Goal: Task Accomplishment & Management: Manage account settings

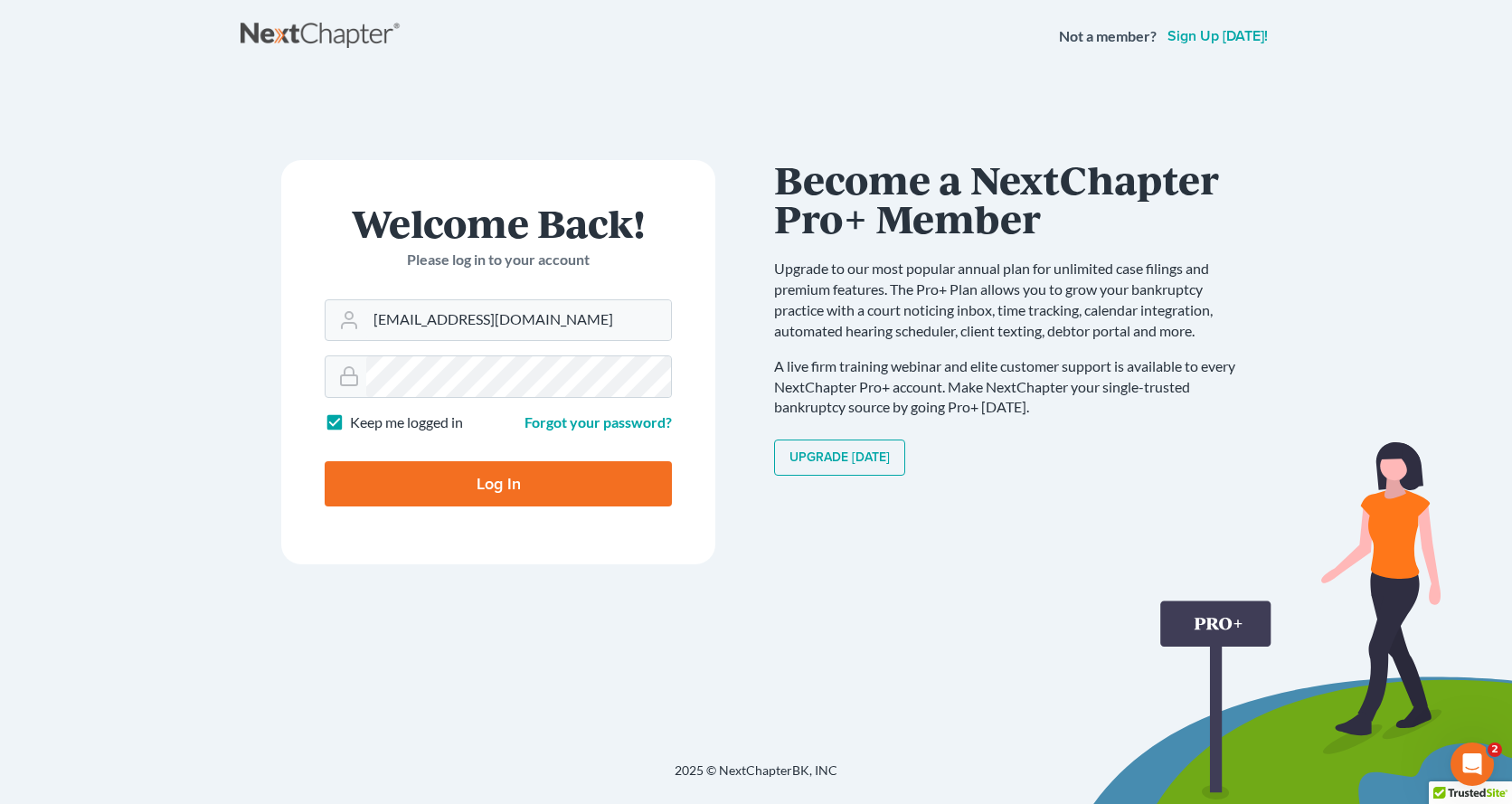
type input "[EMAIL_ADDRESS][DOMAIN_NAME]"
click at [460, 483] on input "Log In" at bounding box center [498, 484] width 348 height 45
type input "Thinking..."
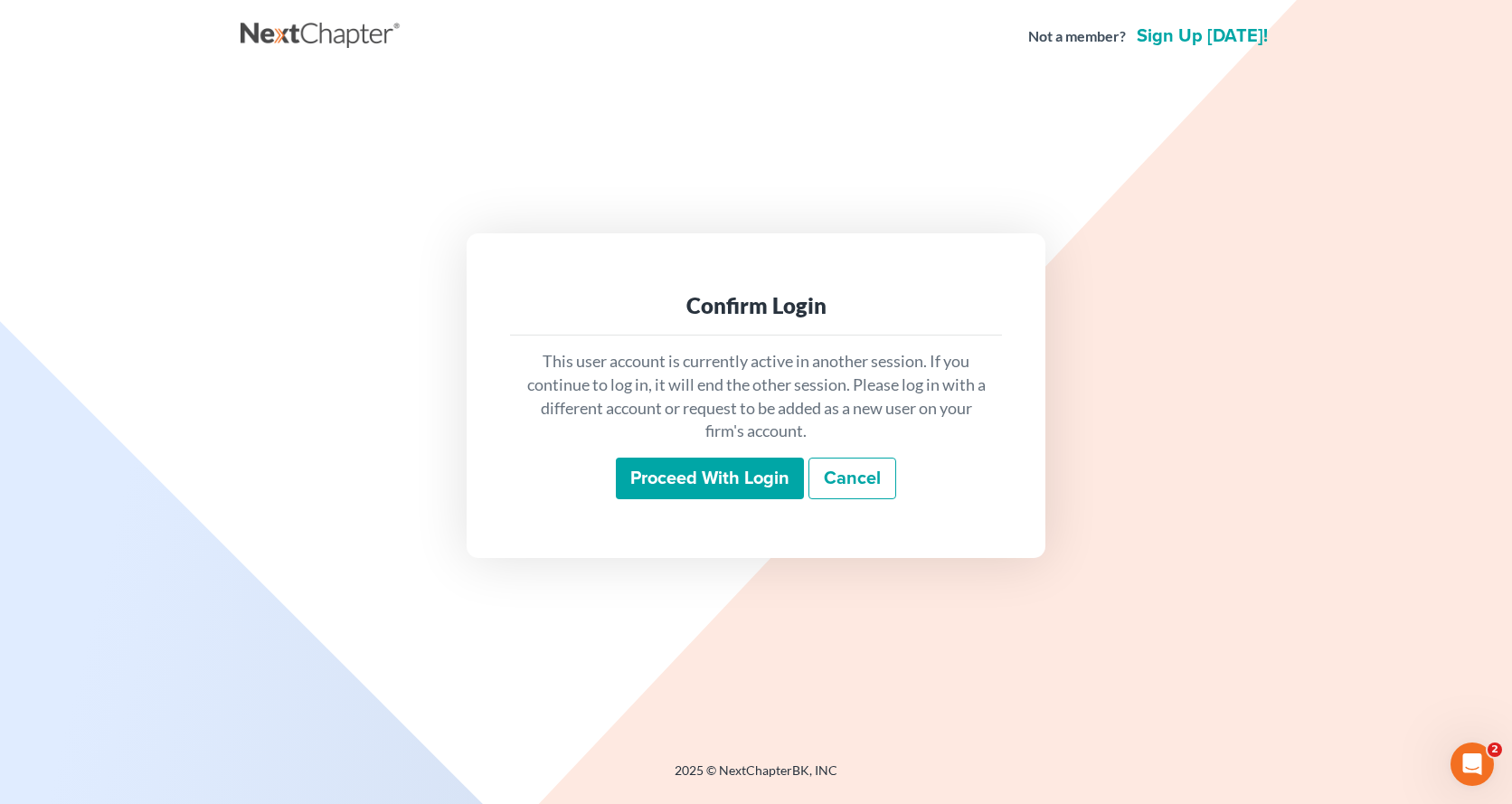
click at [639, 485] on input "Proceed with login" at bounding box center [710, 478] width 188 height 42
